Goal: Task Accomplishment & Management: Use online tool/utility

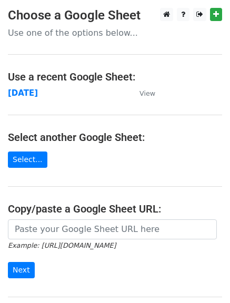
click at [65, 40] on main "Choose a Google Sheet Use one of the options below... Use a recent Google Sheet…" at bounding box center [115, 171] width 230 height 327
click at [17, 94] on strong "monday" at bounding box center [23, 92] width 30 height 9
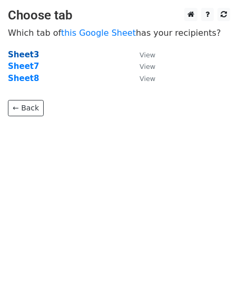
click at [29, 52] on strong "Sheet3" at bounding box center [23, 54] width 31 height 9
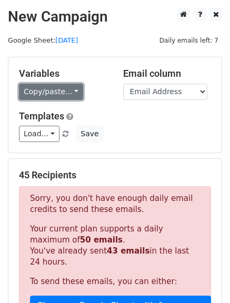
click at [70, 88] on link "Copy/paste..." at bounding box center [51, 92] width 64 height 16
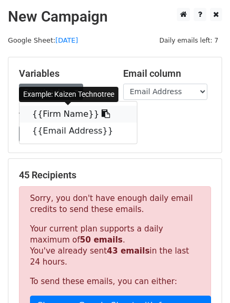
click at [101, 116] on icon at bounding box center [105, 113] width 8 height 8
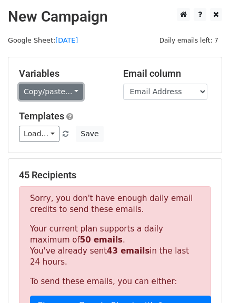
click at [69, 90] on link "Copy/paste..." at bounding box center [51, 92] width 64 height 16
